Goal: Task Accomplishment & Management: Manage account settings

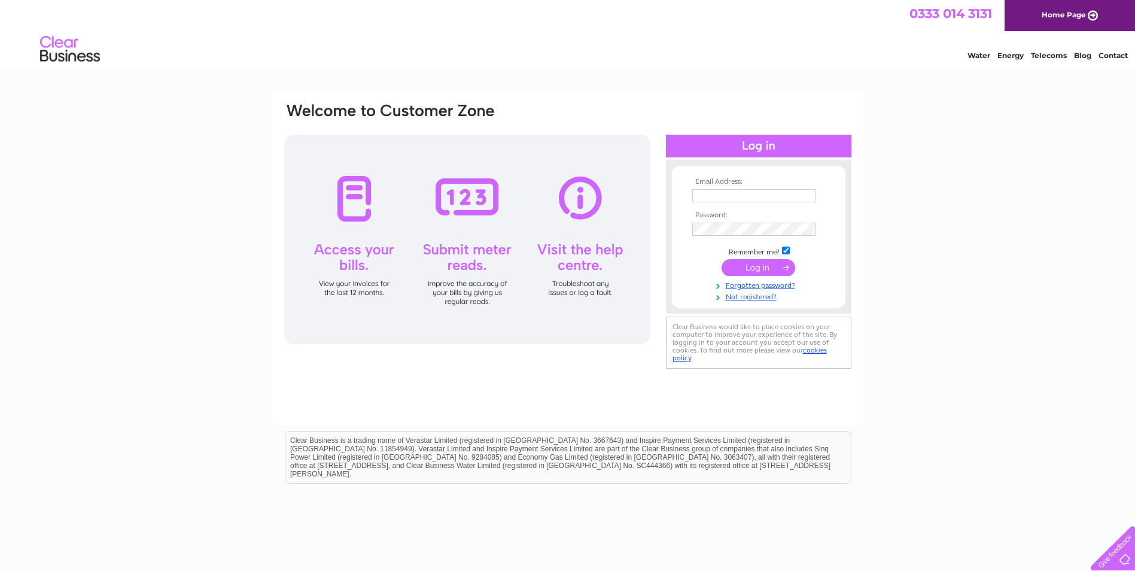
type input "nora.johnston2@hotmail.com"
click at [748, 266] on input "submit" at bounding box center [758, 267] width 74 height 17
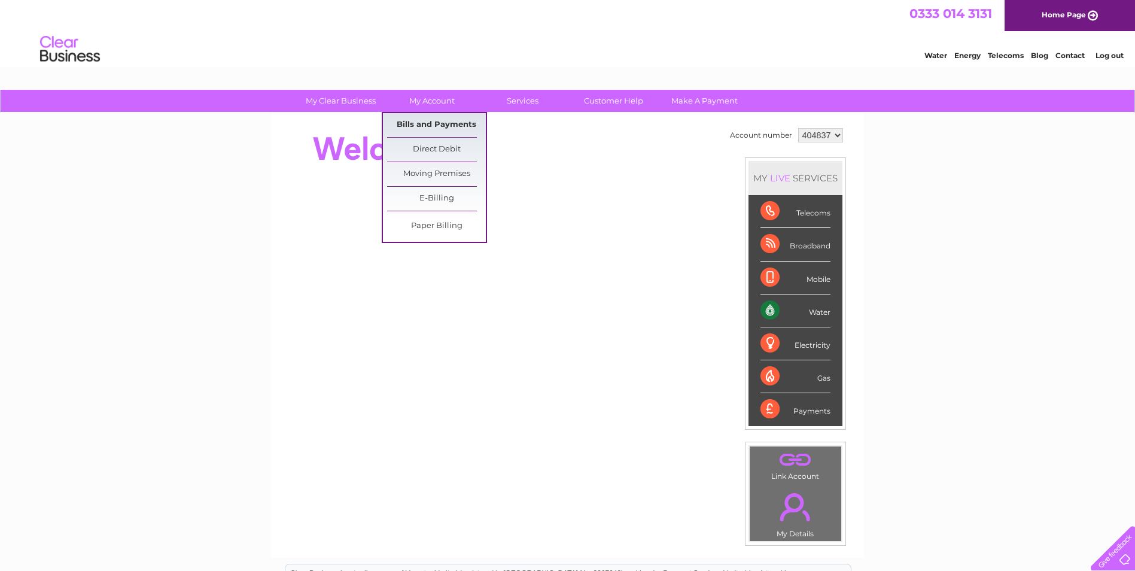
click at [433, 125] on link "Bills and Payments" at bounding box center [436, 125] width 99 height 24
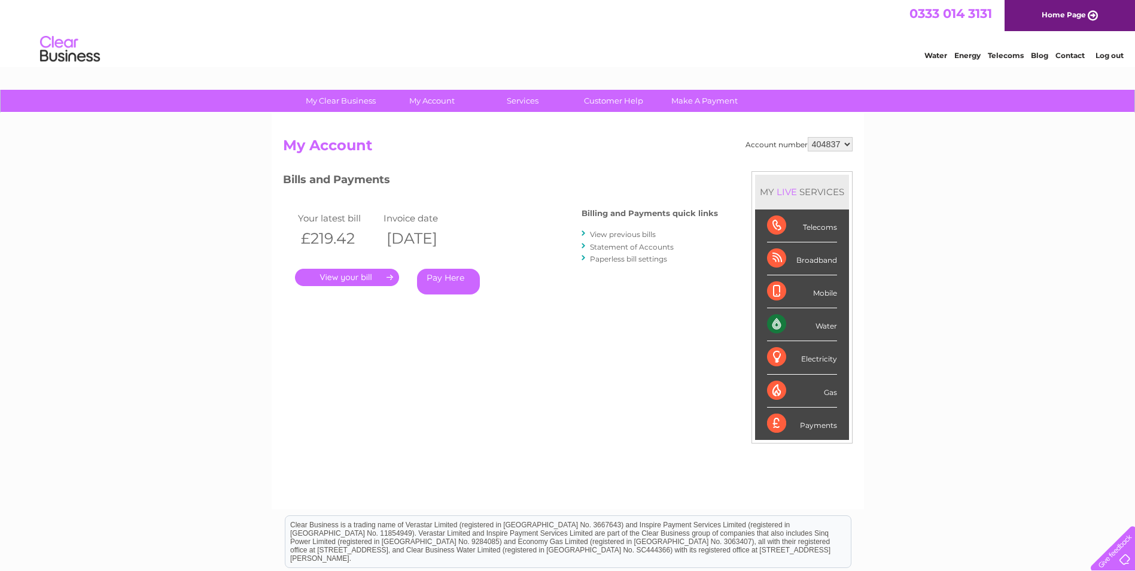
click at [358, 279] on link "." at bounding box center [347, 277] width 104 height 17
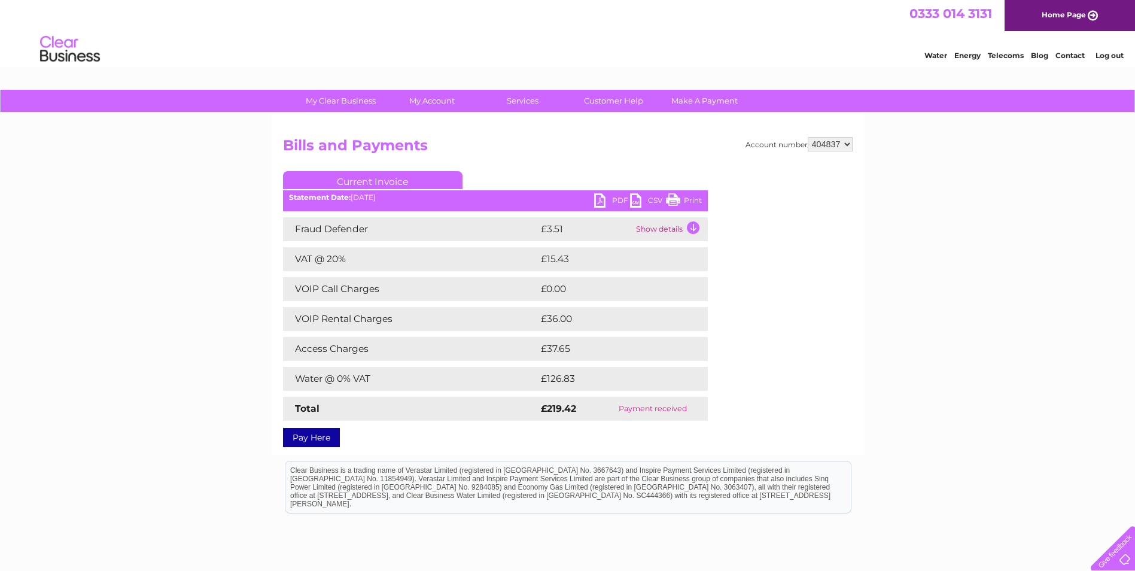
click at [685, 198] on link "Print" at bounding box center [684, 201] width 36 height 17
drag, startPoint x: 78, startPoint y: 51, endPoint x: 688, endPoint y: 200, distance: 628.1
click at [688, 200] on link "Print" at bounding box center [684, 201] width 36 height 17
click at [601, 202] on link "PDF" at bounding box center [612, 201] width 36 height 17
